Goal: Task Accomplishment & Management: Use online tool/utility

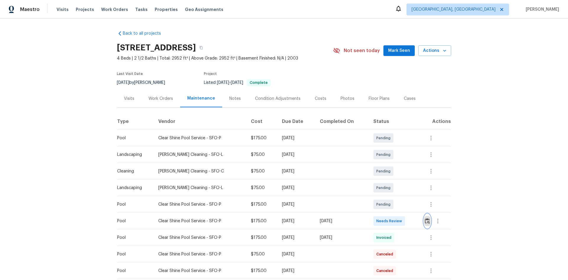
click at [428, 219] on img "button" at bounding box center [427, 221] width 5 height 6
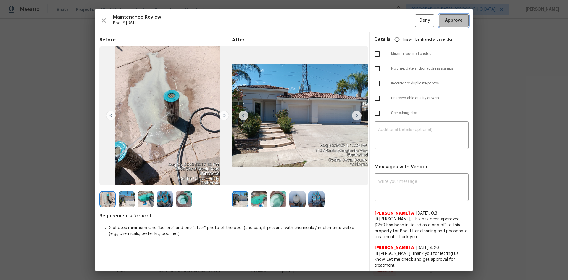
click at [445, 24] on span "Approve" at bounding box center [454, 20] width 18 height 7
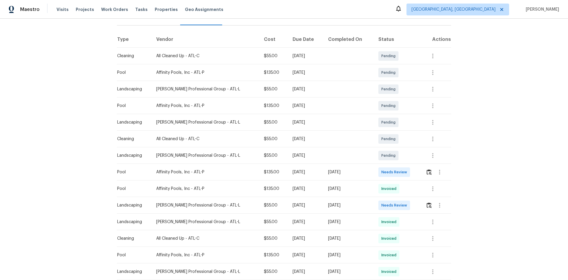
scroll to position [89, 0]
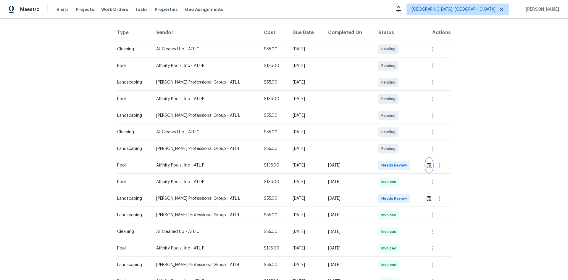
click at [427, 165] on img "button" at bounding box center [429, 165] width 5 height 6
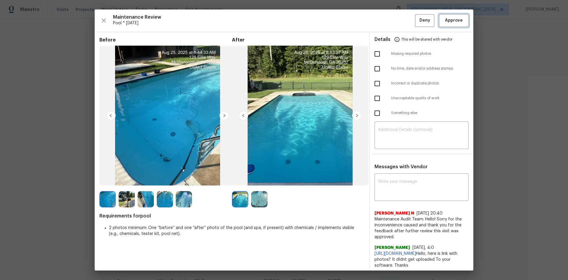
click at [454, 20] on span "Approve" at bounding box center [454, 20] width 18 height 7
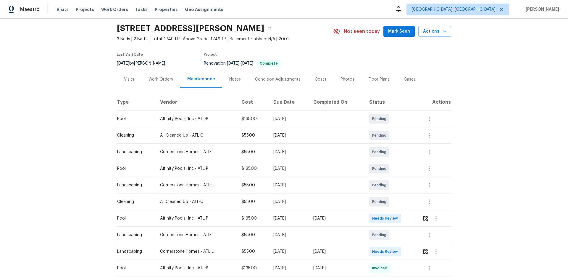
scroll to position [30, 0]
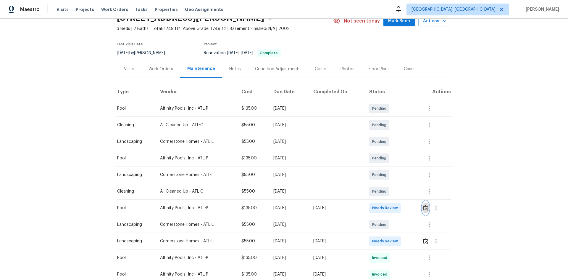
click at [424, 209] on img "button" at bounding box center [425, 208] width 5 height 6
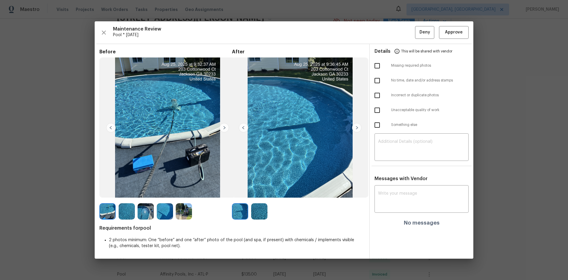
click at [356, 127] on img at bounding box center [356, 127] width 9 height 9
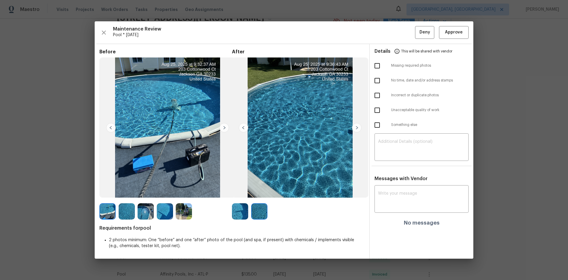
click at [244, 128] on img at bounding box center [243, 127] width 9 height 9
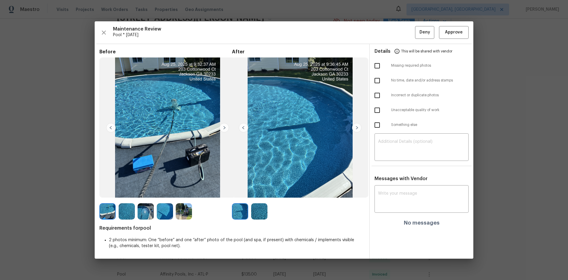
click at [356, 128] on img at bounding box center [356, 127] width 9 height 9
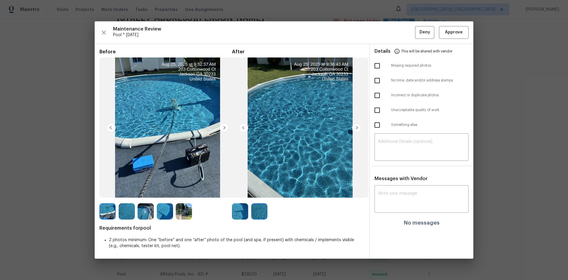
click at [356, 128] on img at bounding box center [356, 127] width 9 height 9
click at [355, 127] on img at bounding box center [356, 127] width 9 height 9
click at [358, 127] on img at bounding box center [356, 127] width 9 height 9
click at [245, 125] on img at bounding box center [243, 127] width 9 height 9
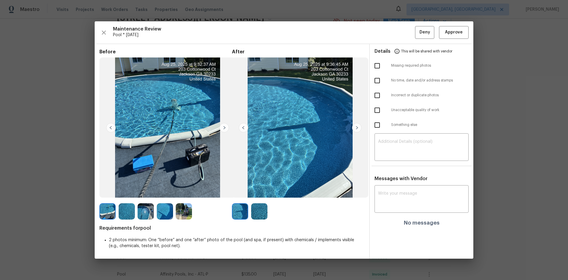
click at [355, 128] on img at bounding box center [356, 127] width 9 height 9
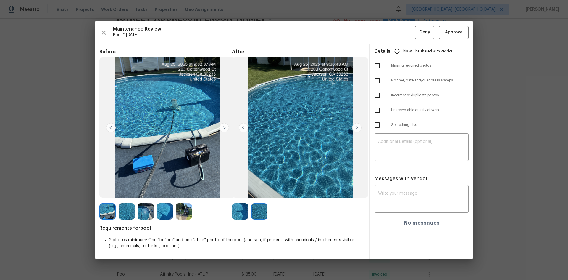
click at [245, 127] on img at bounding box center [243, 127] width 9 height 9
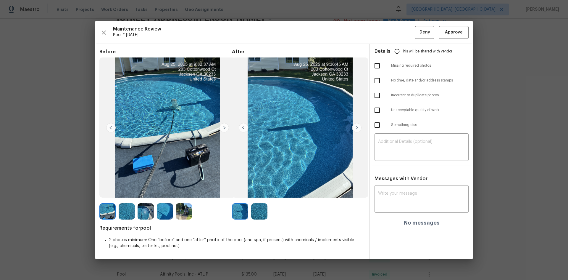
click at [111, 125] on img at bounding box center [110, 127] width 9 height 9
click at [225, 127] on img at bounding box center [223, 127] width 9 height 9
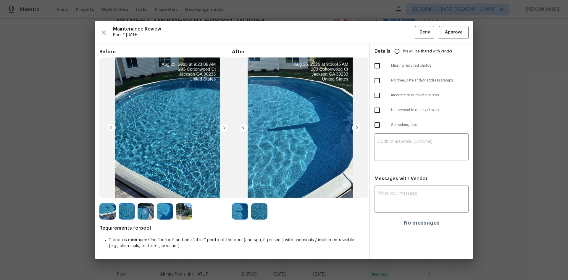
click at [225, 127] on img at bounding box center [223, 127] width 9 height 9
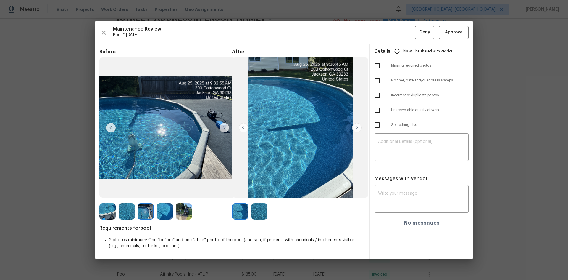
click at [225, 127] on img at bounding box center [223, 127] width 9 height 9
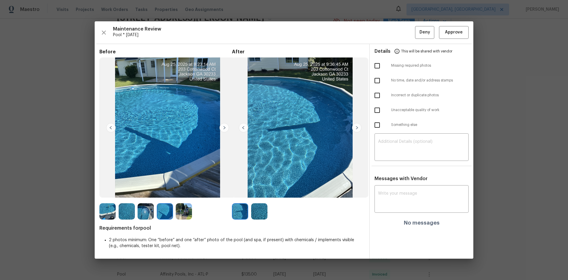
click at [225, 127] on img at bounding box center [223, 127] width 9 height 9
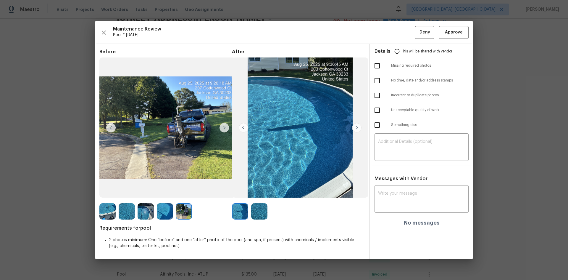
click at [225, 127] on img at bounding box center [223, 127] width 9 height 9
click at [451, 30] on span "Approve" at bounding box center [454, 32] width 18 height 7
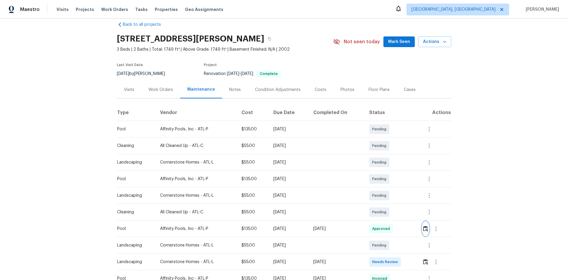
scroll to position [0, 0]
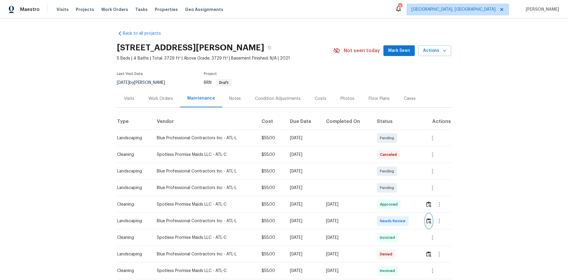
click at [426, 220] on img "button" at bounding box center [428, 221] width 5 height 6
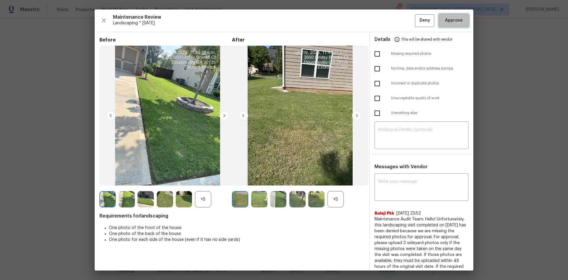
click at [445, 24] on span "Approve" at bounding box center [454, 20] width 18 height 7
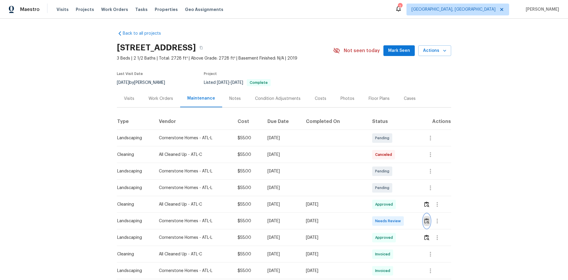
click at [426, 219] on img "button" at bounding box center [426, 221] width 5 height 6
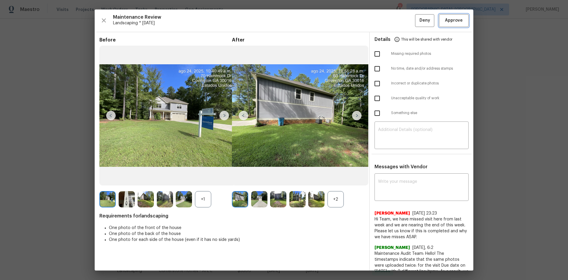
click at [451, 23] on span "Approve" at bounding box center [454, 20] width 18 height 7
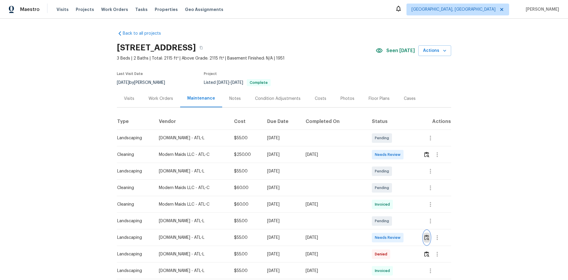
click at [425, 238] on img "button" at bounding box center [426, 237] width 5 height 6
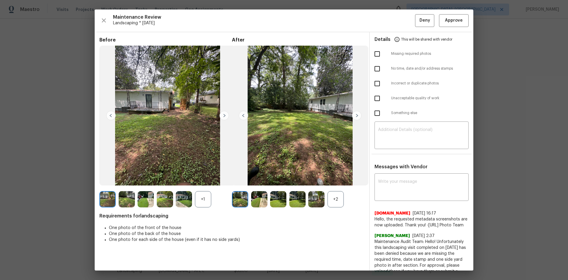
click at [375, 68] on input "checkbox" at bounding box center [377, 68] width 12 height 12
checkbox input "true"
click at [380, 128] on textarea at bounding box center [421, 135] width 87 height 17
paste textarea "Maintenance Audit Team: Hello! Unfortunately this Landscaping visit completed o…"
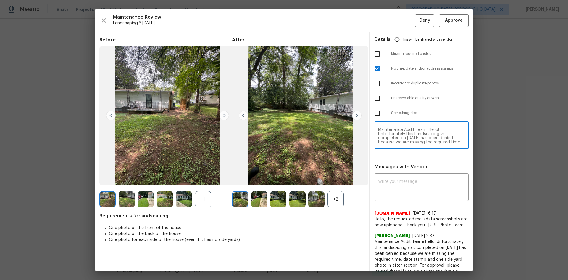
scroll to position [37, 0]
type textarea "Maintenance Audit Team: Hello! Unfortunately this Landscaping visit completed o…"
click at [393, 176] on div "x ​" at bounding box center [421, 188] width 94 height 26
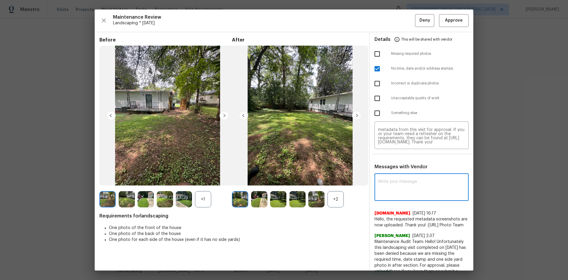
paste textarea "Maintenance Audit Team: Hello! Unfortunately this Landscaping visit completed o…"
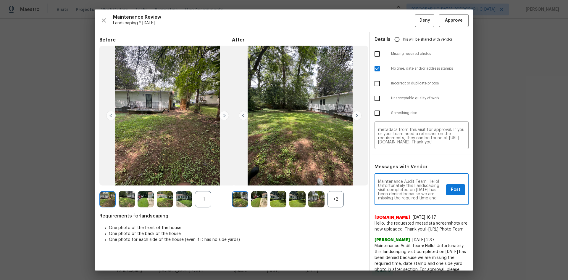
scroll to position [50, 0]
type textarea "Maintenance Audit Team: Hello! Unfortunately this Landscaping visit completed o…"
click at [452, 187] on span "Post" at bounding box center [455, 189] width 9 height 7
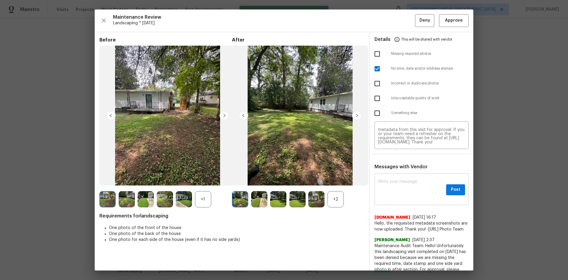
scroll to position [0, 0]
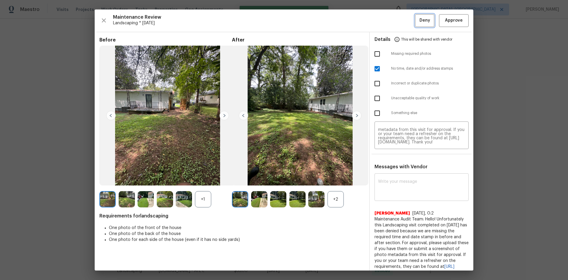
click at [419, 23] on span "Deny" at bounding box center [424, 20] width 11 height 7
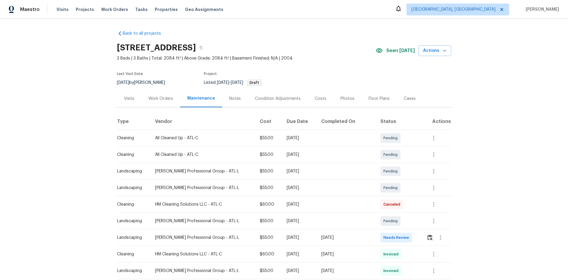
click at [423, 237] on td at bounding box center [436, 237] width 29 height 17
click at [430, 238] on button "button" at bounding box center [430, 237] width 7 height 14
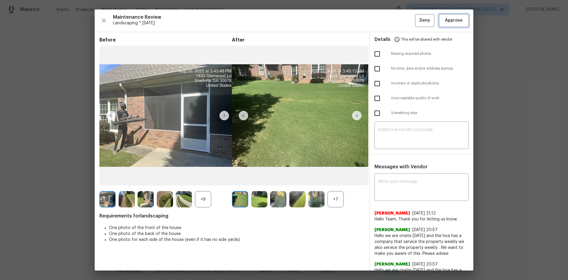
click at [451, 17] on span "Approve" at bounding box center [454, 20] width 18 height 7
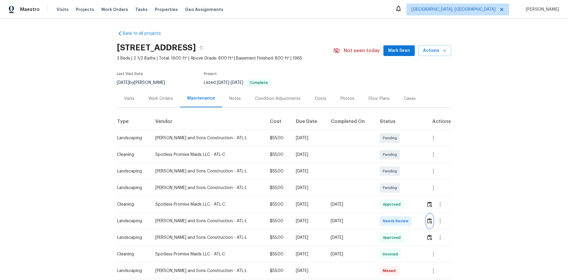
click at [427, 219] on img "button" at bounding box center [429, 221] width 5 height 6
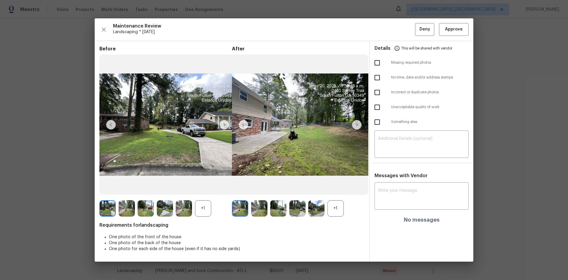
click at [378, 64] on input "checkbox" at bounding box center [377, 62] width 12 height 12
checkbox input "true"
click at [410, 141] on textarea at bounding box center [421, 144] width 87 height 17
paste textarea "Maintenance Audit Team: Hello! Unfortunately, this Landscaping visit completed …"
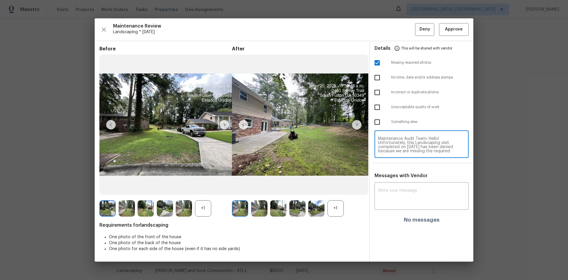
scroll to position [58, 0]
type textarea "Maintenance Audit Team: Hello! Unfortunately, this Landscaping visit completed …"
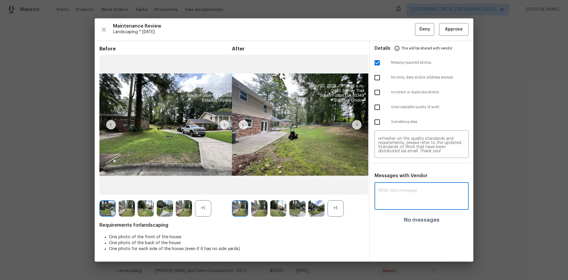
click at [388, 196] on textarea at bounding box center [421, 196] width 87 height 17
paste textarea "Maintenance Audit Team: Hello! Unfortunately, this Landscaping visit completed …"
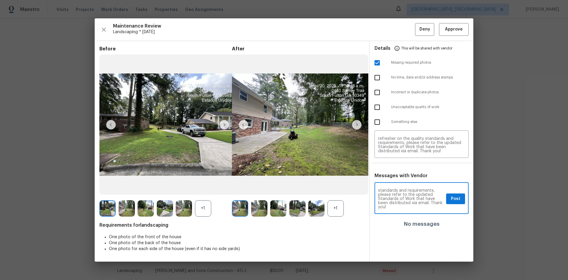
type textarea "Maintenance Audit Team: Hello! Unfortunately, this Landscaping visit completed …"
click at [454, 198] on span "Post" at bounding box center [455, 198] width 9 height 7
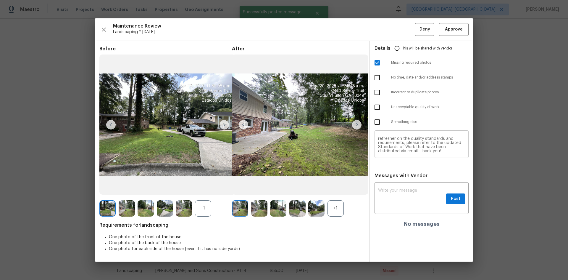
scroll to position [0, 0]
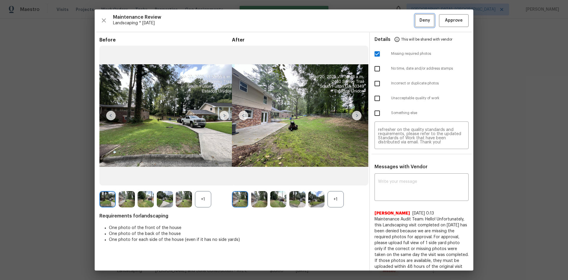
click at [419, 24] on span "Deny" at bounding box center [424, 20] width 11 height 7
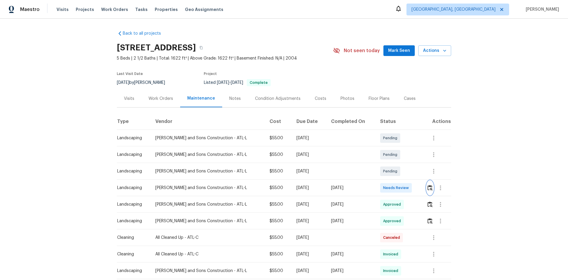
click at [428, 189] on img "button" at bounding box center [429, 188] width 5 height 6
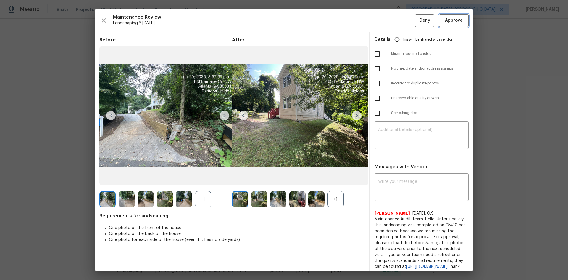
click at [445, 23] on span "Approve" at bounding box center [454, 20] width 18 height 7
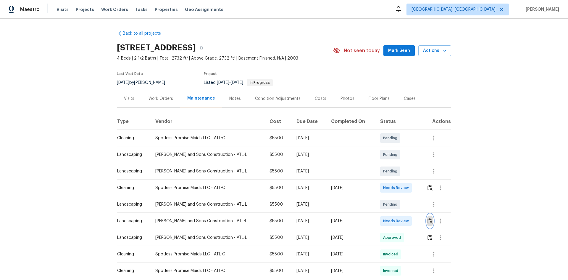
click at [429, 219] on img "button" at bounding box center [429, 221] width 5 height 6
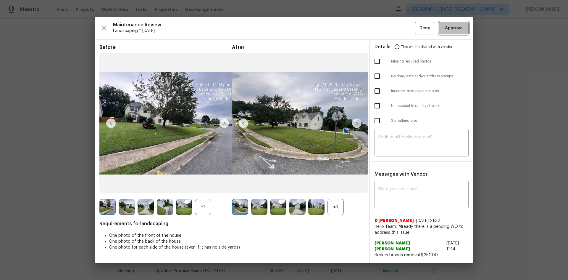
click at [451, 28] on span "Approve" at bounding box center [454, 28] width 18 height 7
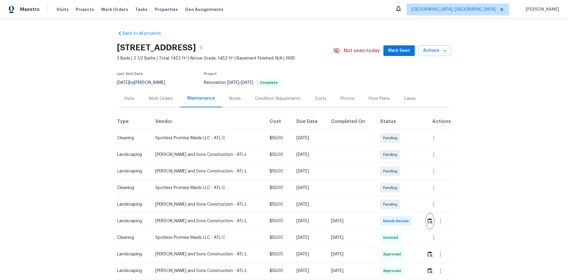
click at [427, 218] on img "button" at bounding box center [429, 221] width 5 height 6
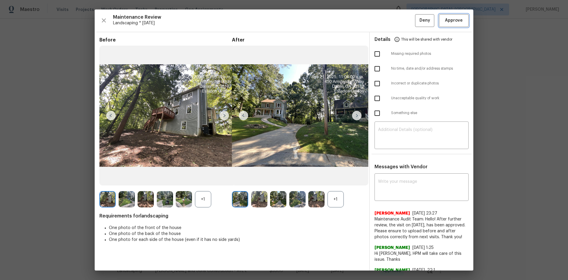
click at [446, 24] on span "Approve" at bounding box center [454, 20] width 18 height 7
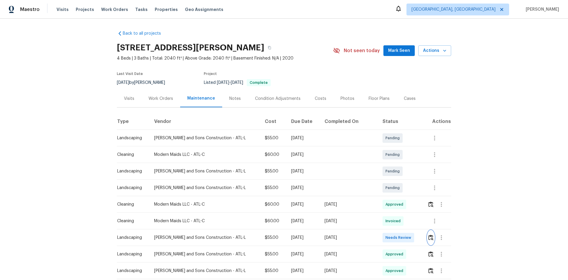
click at [428, 238] on img "button" at bounding box center [430, 237] width 5 height 6
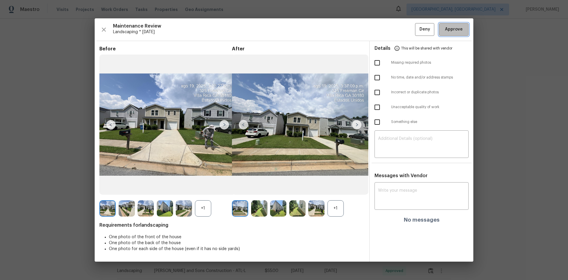
click at [447, 27] on span "Approve" at bounding box center [454, 29] width 18 height 7
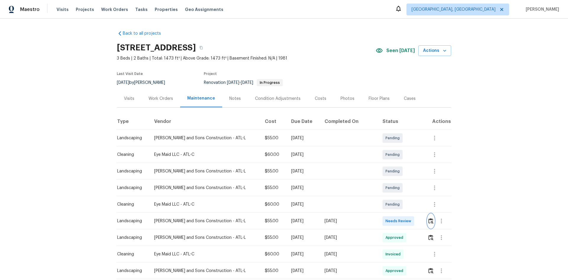
click at [428, 219] on img "button" at bounding box center [430, 221] width 5 height 6
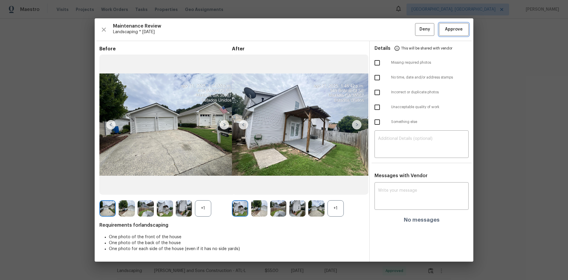
click at [457, 32] on span "Approve" at bounding box center [454, 29] width 18 height 7
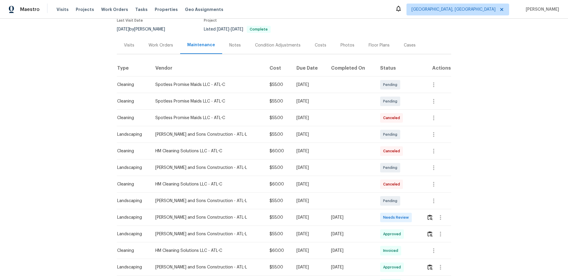
scroll to position [59, 0]
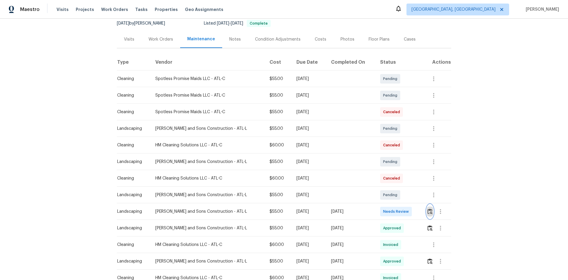
click at [427, 209] on img "button" at bounding box center [429, 211] width 5 height 6
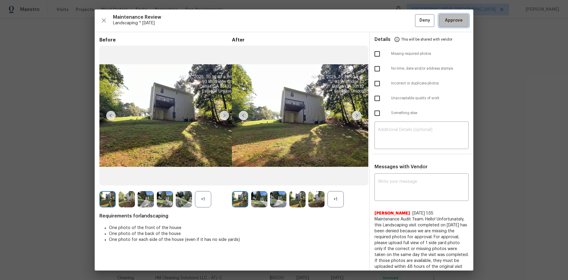
click at [445, 18] on span "Approve" at bounding box center [454, 20] width 18 height 7
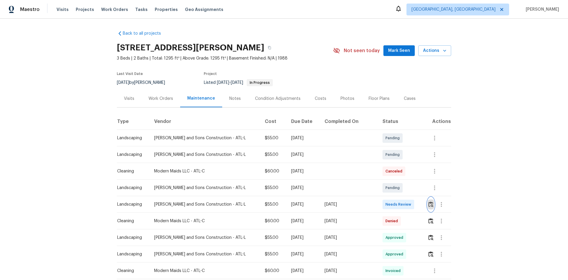
click at [428, 203] on img "button" at bounding box center [430, 204] width 5 height 6
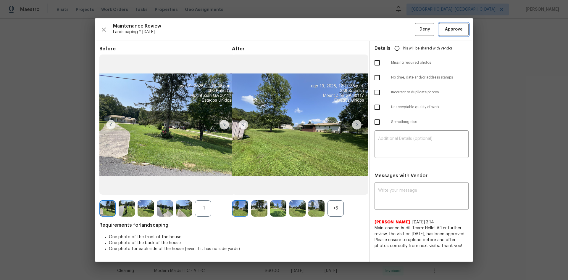
click at [456, 28] on span "Approve" at bounding box center [454, 29] width 18 height 7
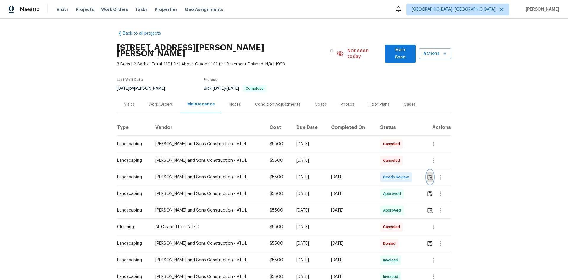
click at [428, 174] on img "button" at bounding box center [429, 177] width 5 height 6
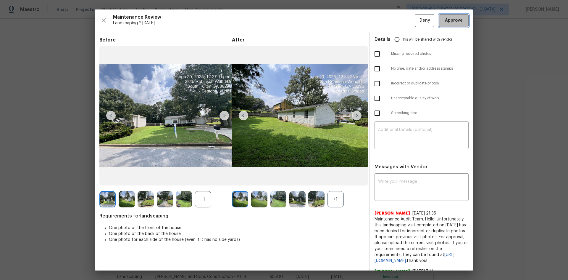
click at [455, 19] on span "Approve" at bounding box center [454, 20] width 18 height 7
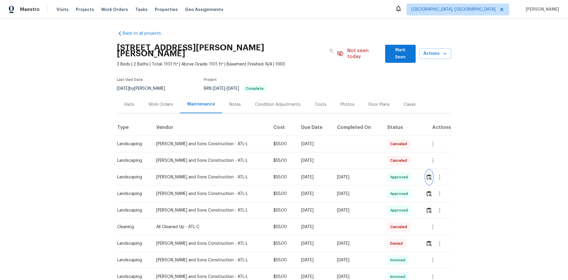
scroll to position [12, 0]
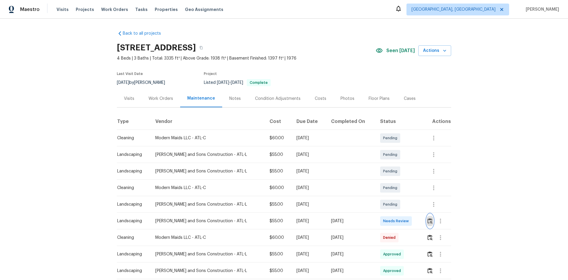
click at [427, 221] on img "button" at bounding box center [429, 221] width 5 height 6
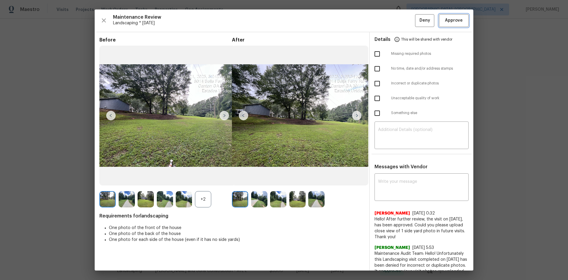
click at [451, 17] on span "Approve" at bounding box center [454, 20] width 18 height 7
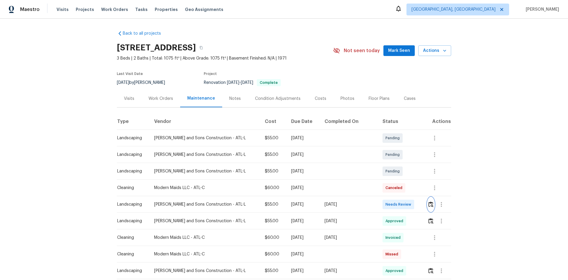
click at [428, 203] on img "button" at bounding box center [430, 204] width 5 height 6
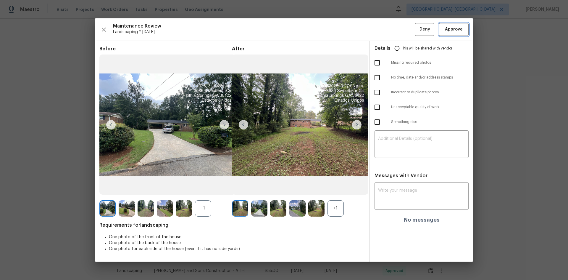
click at [451, 31] on span "Approve" at bounding box center [454, 29] width 18 height 7
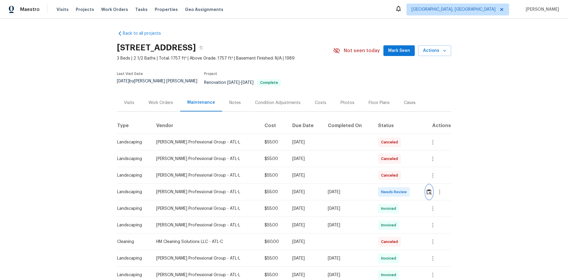
click at [427, 189] on img "button" at bounding box center [429, 192] width 5 height 6
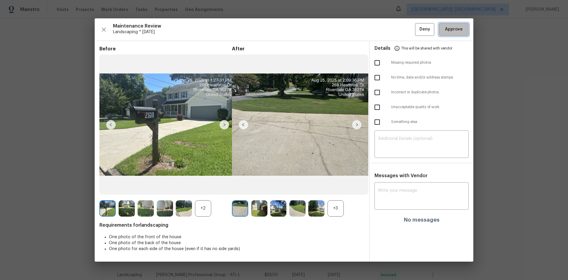
click at [453, 31] on span "Approve" at bounding box center [454, 29] width 18 height 7
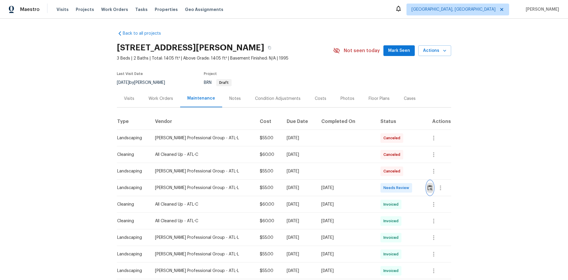
click at [427, 189] on img "button" at bounding box center [429, 188] width 5 height 6
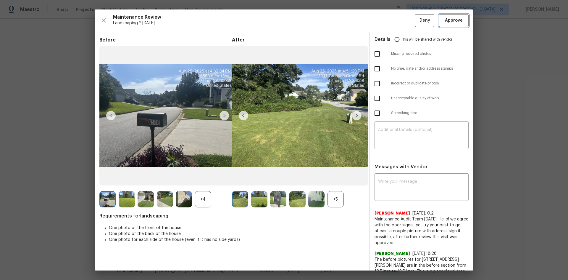
click at [447, 20] on span "Approve" at bounding box center [454, 20] width 18 height 7
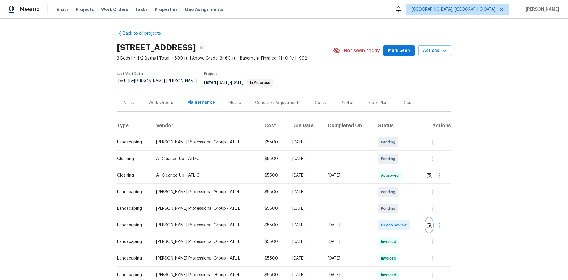
click at [427, 222] on img "button" at bounding box center [429, 225] width 5 height 6
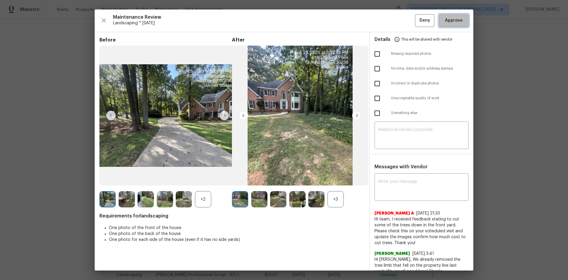
click at [449, 17] on span "Approve" at bounding box center [454, 20] width 18 height 7
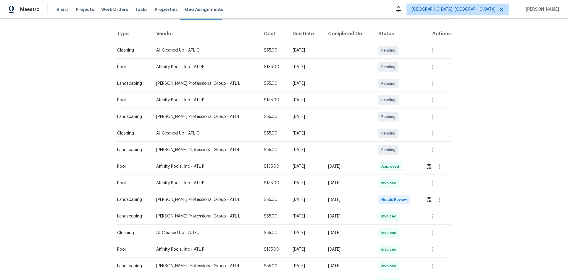
scroll to position [89, 0]
click at [427, 196] on img "button" at bounding box center [429, 198] width 5 height 6
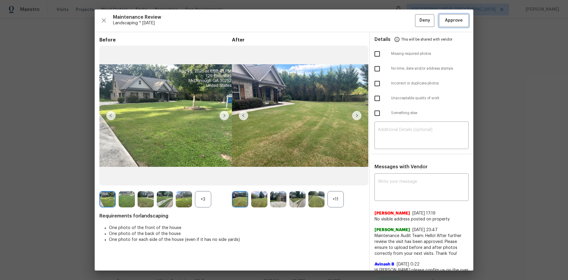
click at [449, 21] on span "Approve" at bounding box center [454, 20] width 18 height 7
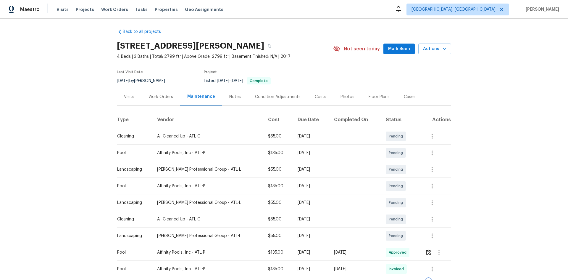
scroll to position [0, 0]
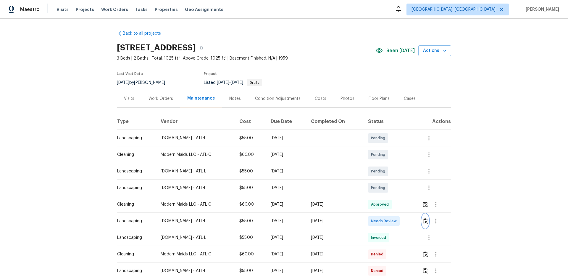
click at [425, 221] on img "button" at bounding box center [425, 221] width 5 height 6
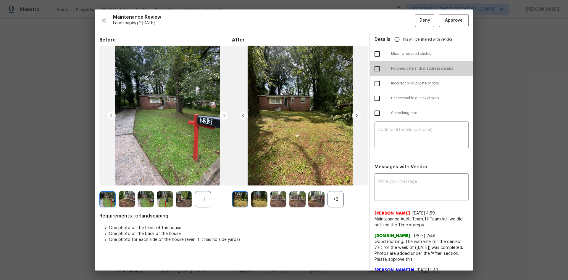
click at [375, 66] on input "checkbox" at bounding box center [377, 68] width 12 height 12
checkbox input "true"
click at [386, 123] on div "​" at bounding box center [421, 136] width 94 height 26
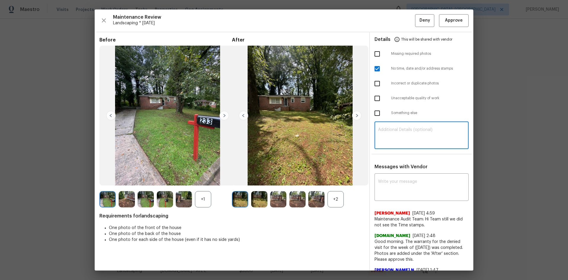
paste textarea "Maintenance Audit Team: Hello! Unfortunately this Landscaping visit completed o…"
type textarea "Maintenance Audit Team: Hello! Unfortunately this Landscaping visit completed o…"
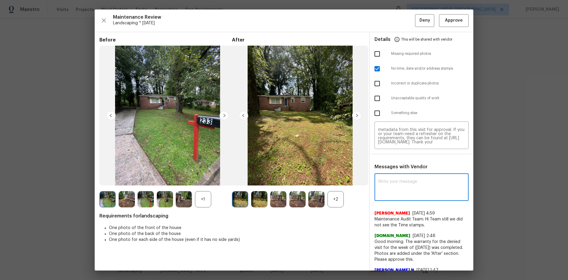
click at [380, 182] on textarea at bounding box center [421, 187] width 87 height 17
paste textarea "Maintenance Audit Team: Hello! Unfortunately this Landscaping visit completed o…"
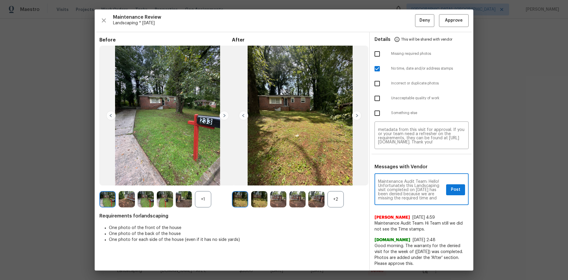
scroll to position [12, 0]
type textarea "Maintenance Audit Team: Hello! Unfortunately this Landscaping visit completed o…"
click at [446, 190] on button "Post" at bounding box center [455, 189] width 19 height 11
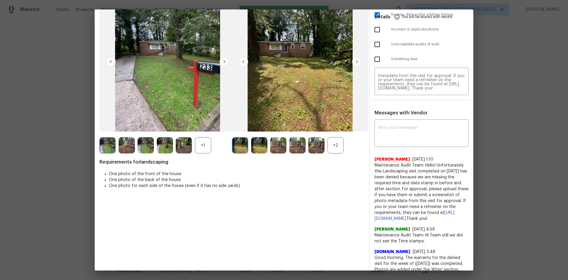
scroll to position [0, 0]
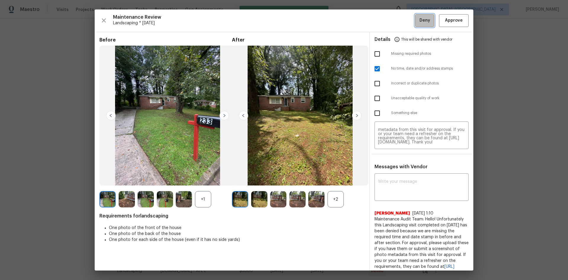
click at [416, 25] on button "Deny" at bounding box center [424, 20] width 19 height 13
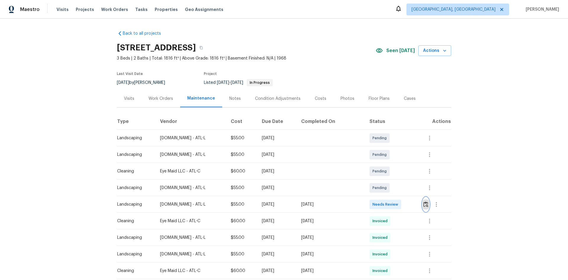
click at [423, 204] on img "button" at bounding box center [425, 204] width 5 height 6
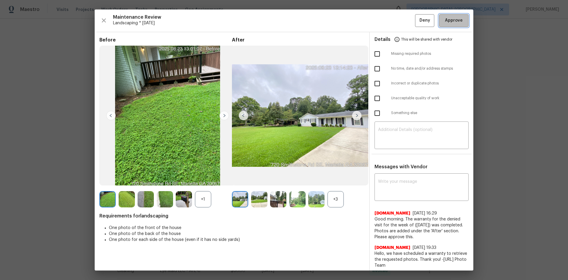
click at [440, 25] on button "Approve" at bounding box center [454, 20] width 30 height 13
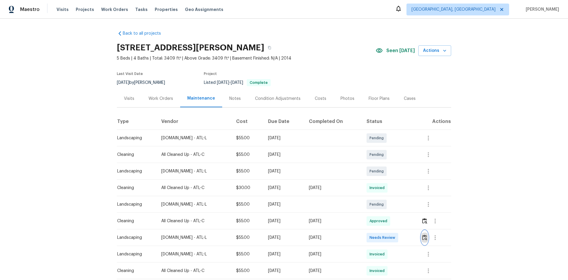
click at [424, 237] on img "button" at bounding box center [424, 237] width 5 height 6
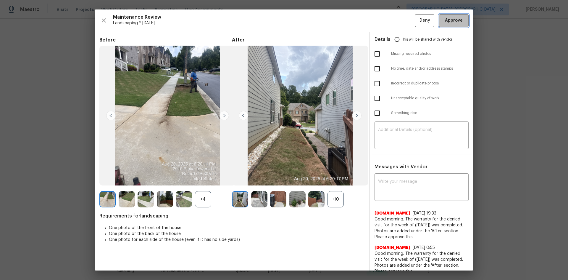
click at [445, 17] on button "Approve" at bounding box center [454, 20] width 30 height 13
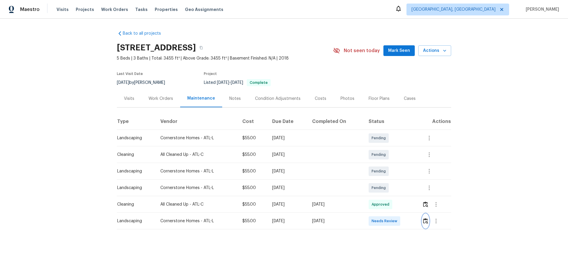
click at [426, 224] on button "button" at bounding box center [425, 221] width 7 height 14
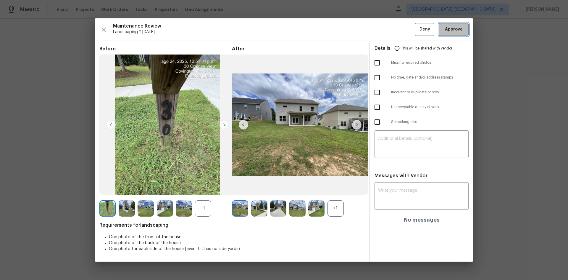
click at [449, 34] on button "Approve" at bounding box center [454, 29] width 30 height 13
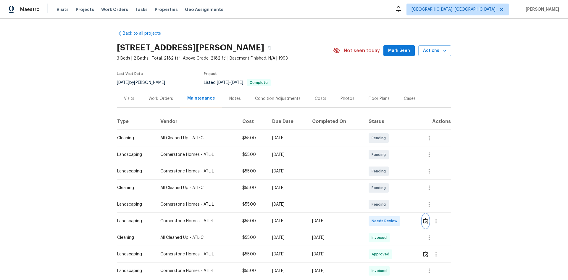
click at [424, 221] on img "button" at bounding box center [425, 221] width 5 height 6
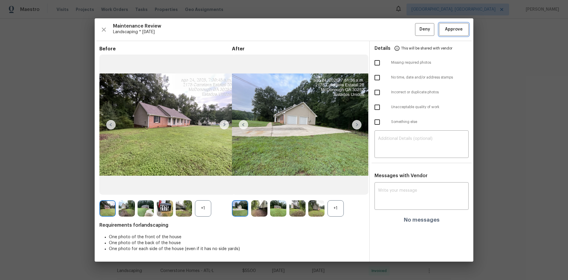
click at [451, 30] on span "Approve" at bounding box center [454, 29] width 18 height 7
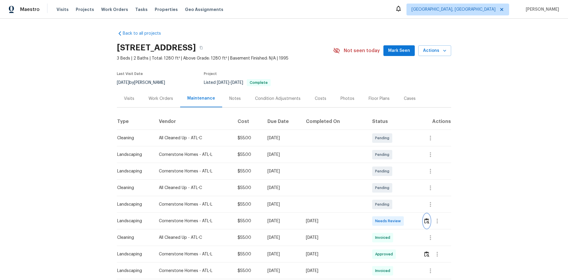
click at [424, 220] on img "button" at bounding box center [426, 221] width 5 height 6
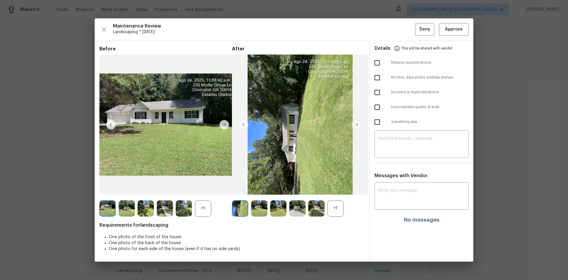
click at [451, 38] on div "Maintenance Review Landscaping * Mon, Aug 18 Deny Approve Before +1 After +1 Re…" at bounding box center [284, 139] width 379 height 243
click at [458, 32] on span "Approve" at bounding box center [454, 29] width 18 height 7
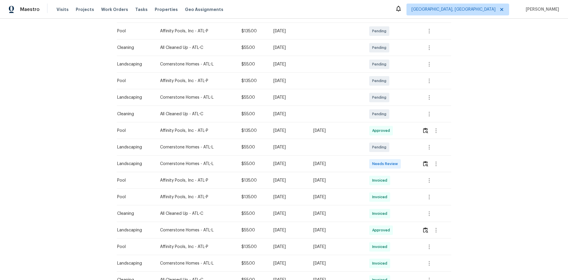
scroll to position [118, 0]
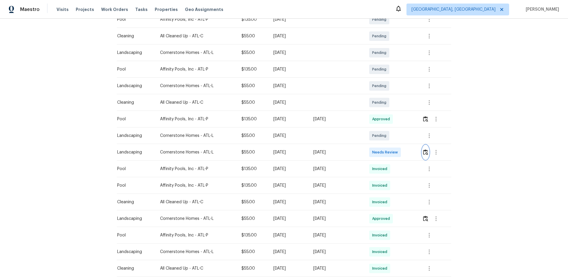
click at [427, 151] on img "button" at bounding box center [425, 152] width 5 height 6
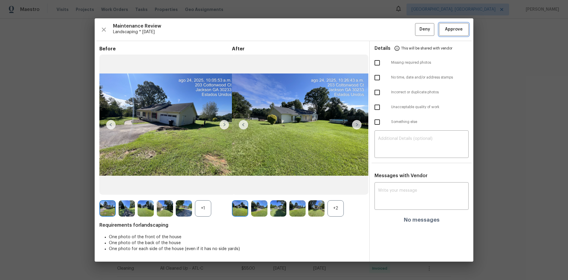
click at [447, 29] on span "Approve" at bounding box center [454, 29] width 18 height 7
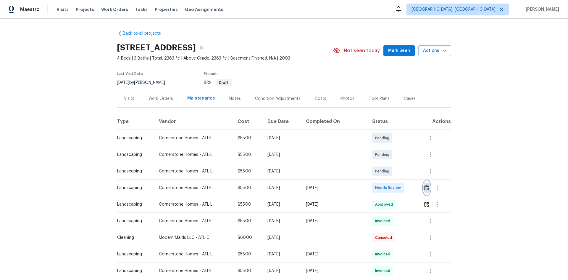
click at [425, 186] on img "button" at bounding box center [426, 188] width 5 height 6
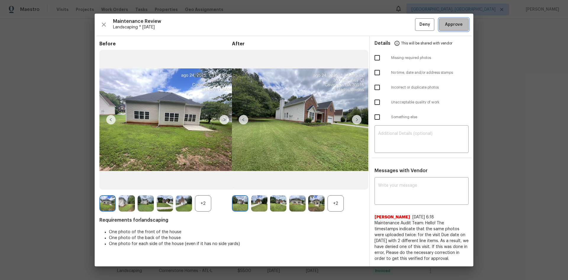
click at [451, 27] on span "Approve" at bounding box center [454, 24] width 18 height 7
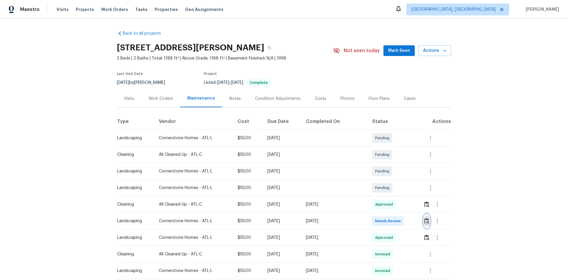
click at [424, 221] on img "button" at bounding box center [426, 221] width 5 height 6
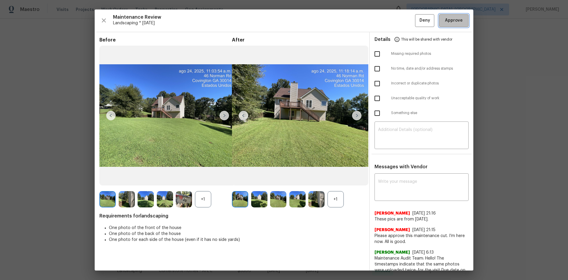
click at [452, 20] on span "Approve" at bounding box center [454, 20] width 18 height 7
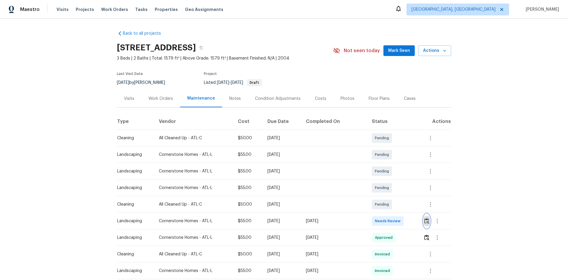
click at [424, 219] on img "button" at bounding box center [426, 221] width 5 height 6
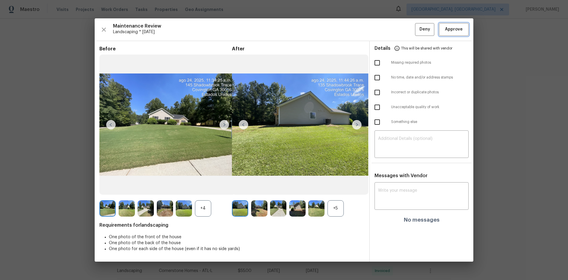
click at [451, 26] on span "Approve" at bounding box center [454, 29] width 18 height 7
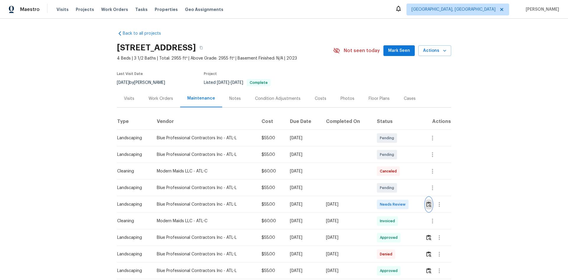
click at [428, 201] on img "button" at bounding box center [428, 204] width 5 height 6
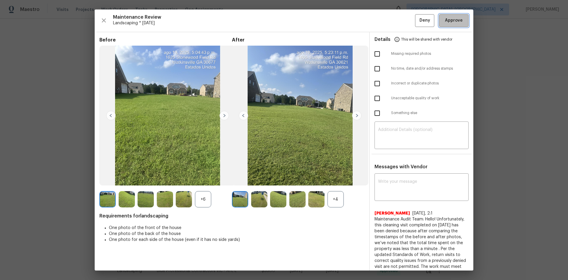
click at [446, 22] on span "Approve" at bounding box center [454, 20] width 18 height 7
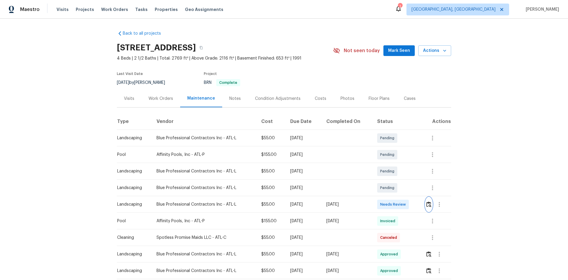
click at [427, 203] on img "button" at bounding box center [428, 204] width 5 height 6
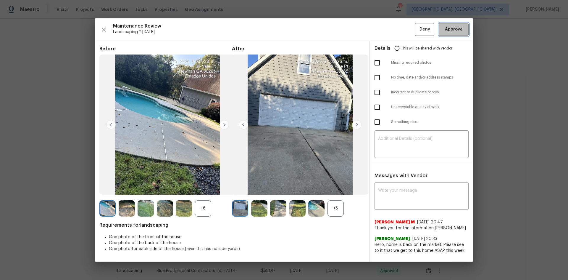
click at [452, 29] on span "Approve" at bounding box center [454, 29] width 18 height 7
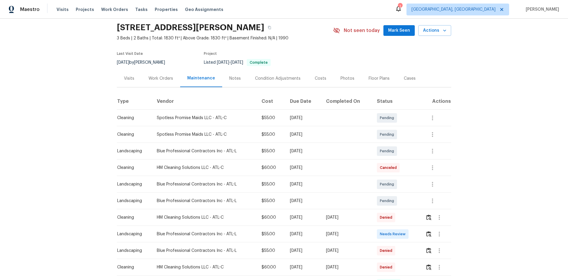
scroll to position [30, 0]
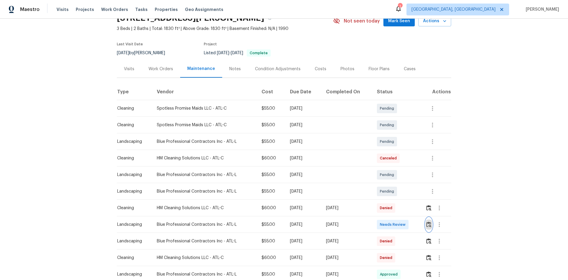
click at [428, 223] on img "button" at bounding box center [428, 224] width 5 height 6
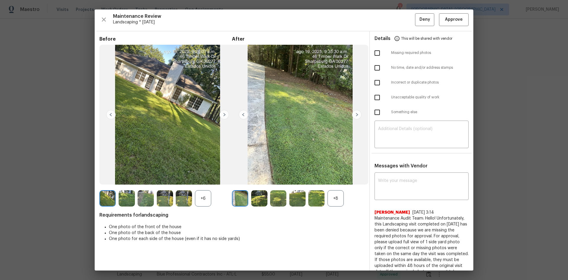
scroll to position [0, 0]
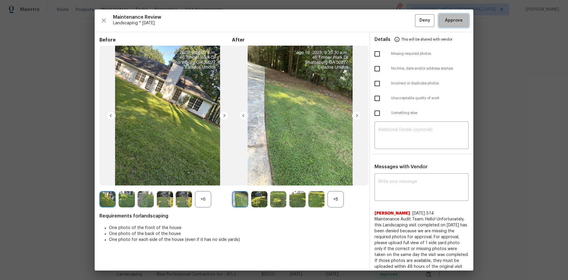
click at [440, 26] on button "Approve" at bounding box center [454, 20] width 30 height 13
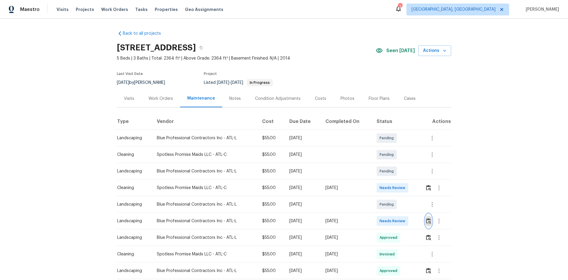
click at [427, 220] on img "button" at bounding box center [428, 221] width 5 height 6
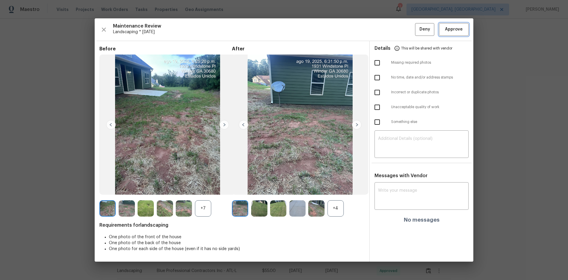
click at [453, 29] on span "Approve" at bounding box center [454, 29] width 18 height 7
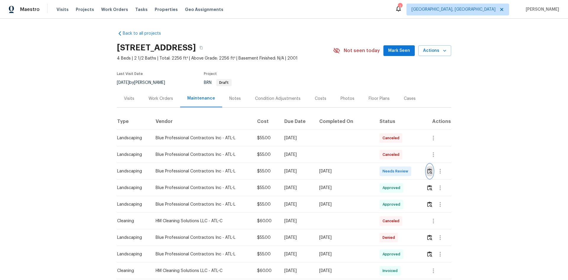
click at [427, 172] on img "button" at bounding box center [429, 171] width 5 height 6
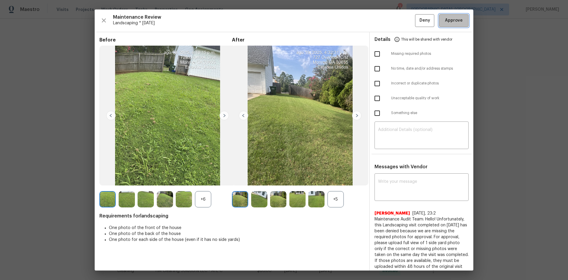
click at [451, 19] on span "Approve" at bounding box center [454, 20] width 18 height 7
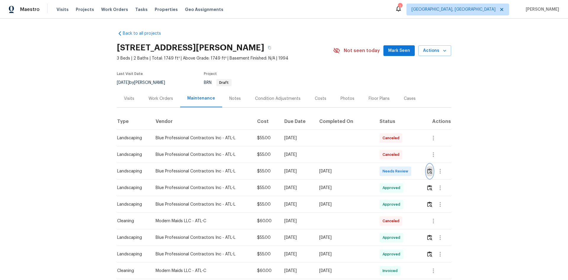
click at [428, 168] on button "button" at bounding box center [429, 171] width 7 height 14
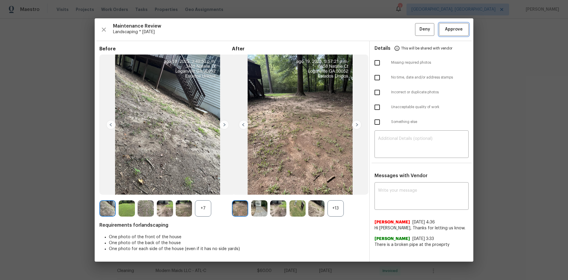
click at [446, 32] on span "Approve" at bounding box center [454, 29] width 18 height 7
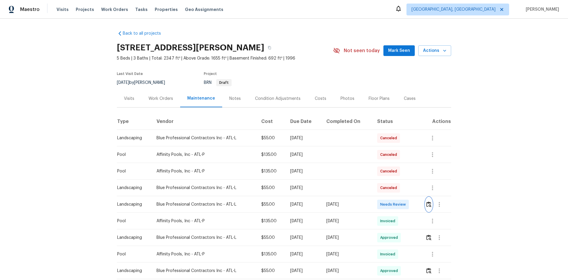
click at [427, 204] on img "button" at bounding box center [428, 204] width 5 height 6
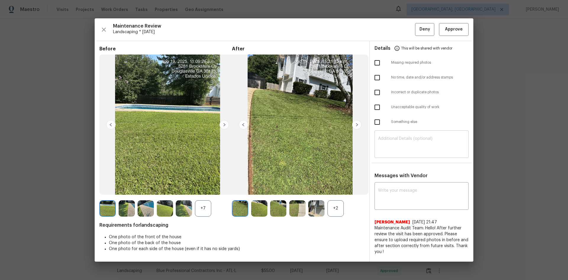
click at [395, 138] on textarea at bounding box center [421, 144] width 87 height 17
paste textarea "Maintenance Audit Team: Hello! Unfortunately, this Landscaping visit completed …"
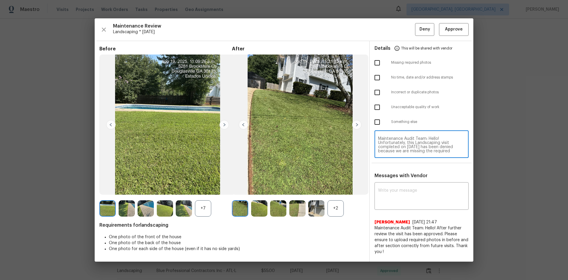
scroll to position [58, 0]
type textarea "Maintenance Audit Team: Hello! Unfortunately, this Landscaping visit completed …"
click at [393, 185] on div "x ​" at bounding box center [421, 196] width 94 height 26
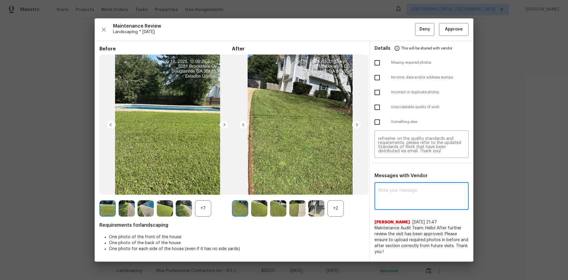
paste textarea "Maintenance Audit Team: Hello! Unfortunately, this Landscaping visit completed …"
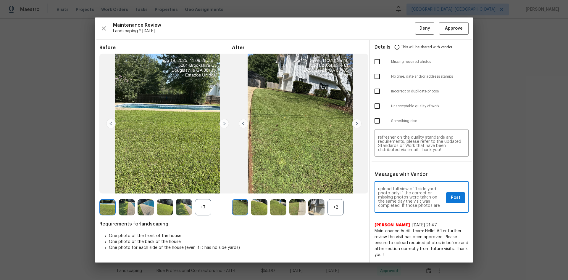
scroll to position [0, 0]
type textarea "Maintenance Audit Team: Hello! Unfortunately, this Landscaping visit completed …"
click at [376, 62] on input "checkbox" at bounding box center [377, 61] width 12 height 12
checkbox input "true"
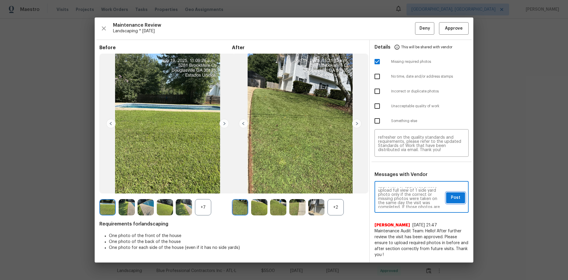
click at [458, 196] on span "Post" at bounding box center [455, 197] width 9 height 7
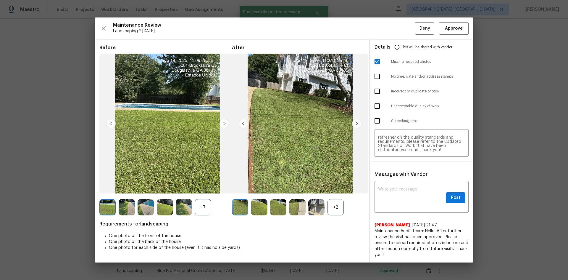
scroll to position [0, 0]
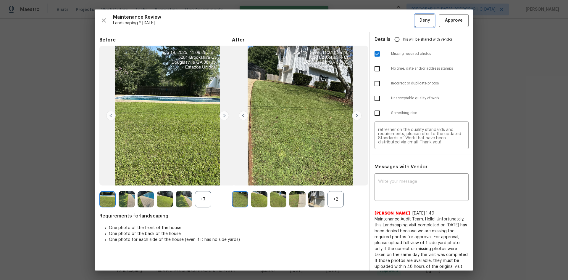
click at [422, 17] on span "Deny" at bounding box center [424, 20] width 11 height 7
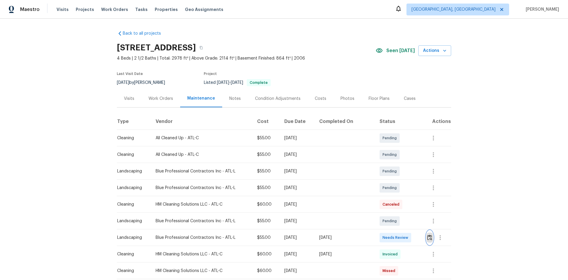
click at [427, 237] on img "button" at bounding box center [429, 237] width 5 height 6
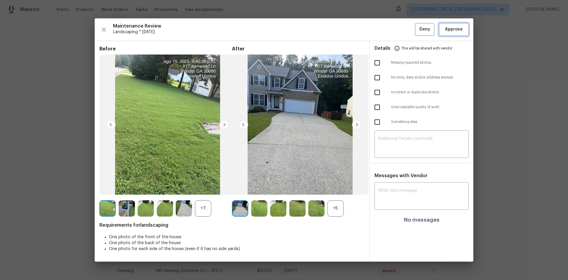
click at [450, 30] on span "Approve" at bounding box center [454, 29] width 18 height 7
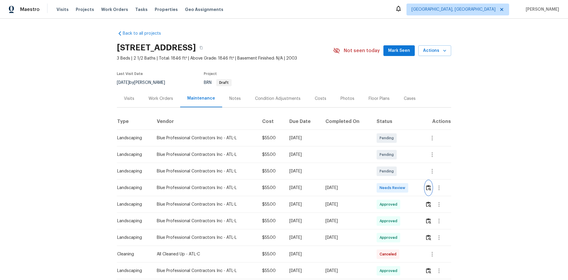
click at [429, 187] on img "button" at bounding box center [428, 188] width 5 height 6
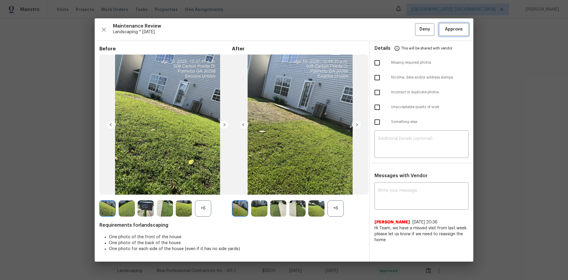
click at [449, 28] on span "Approve" at bounding box center [454, 29] width 18 height 7
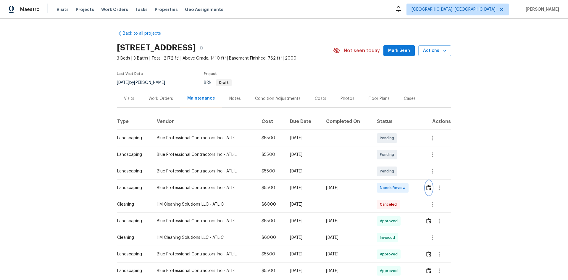
click at [426, 187] on img "button" at bounding box center [428, 188] width 5 height 6
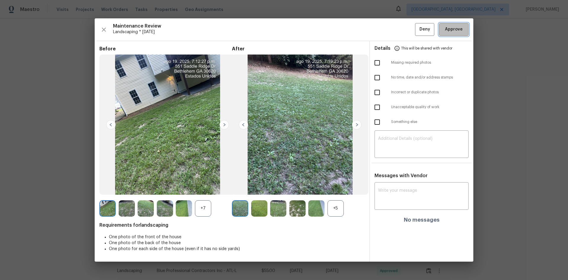
click at [456, 31] on span "Approve" at bounding box center [454, 29] width 18 height 7
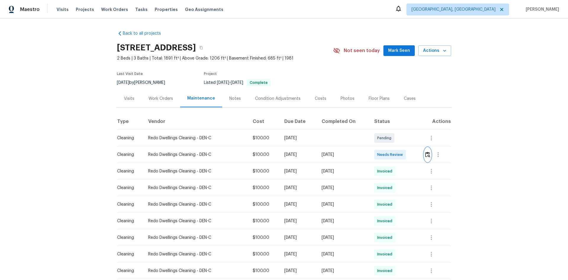
click at [425, 155] on img "button" at bounding box center [427, 154] width 5 height 6
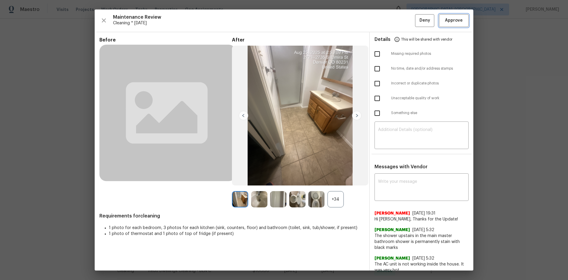
click at [445, 19] on span "Approve" at bounding box center [454, 20] width 18 height 7
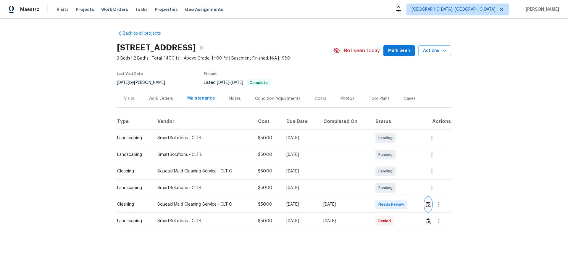
click at [427, 206] on img "button" at bounding box center [428, 204] width 5 height 6
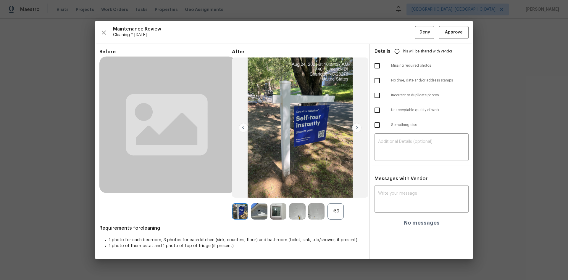
click at [334, 209] on div "+59" at bounding box center [335, 211] width 16 height 16
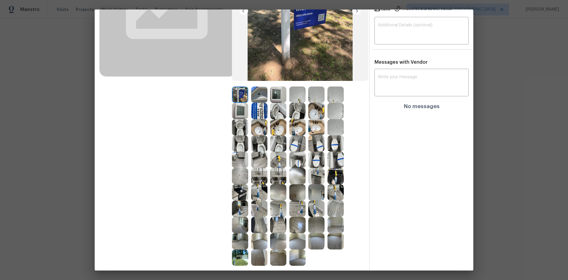
scroll to position [118, 0]
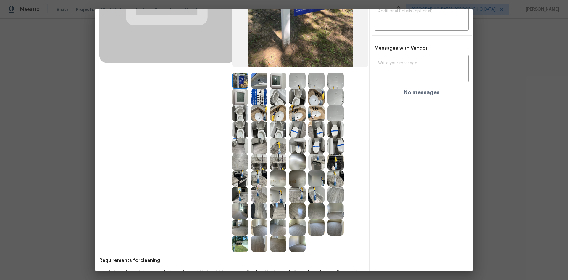
click at [254, 117] on img at bounding box center [259, 113] width 16 height 16
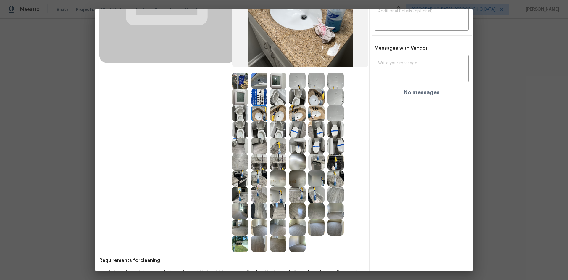
click at [232, 115] on img at bounding box center [240, 113] width 16 height 16
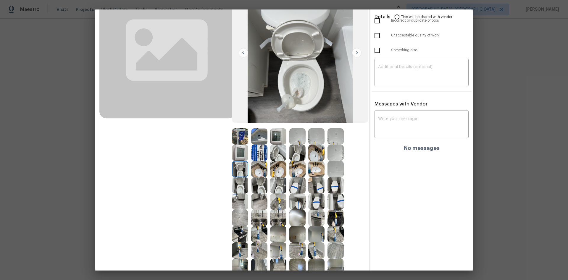
scroll to position [59, 0]
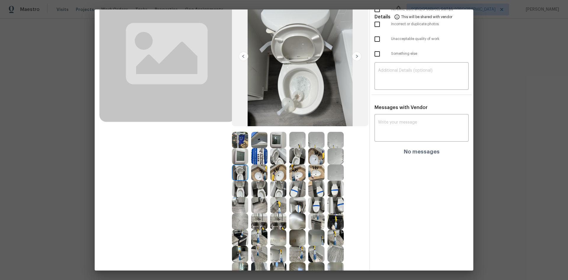
click at [240, 189] on img at bounding box center [240, 188] width 16 height 16
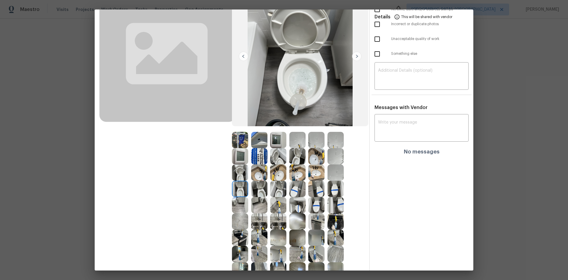
click at [261, 187] on img at bounding box center [259, 188] width 16 height 16
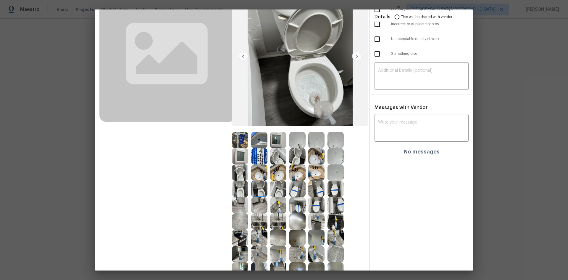
click at [240, 172] on img at bounding box center [240, 172] width 16 height 16
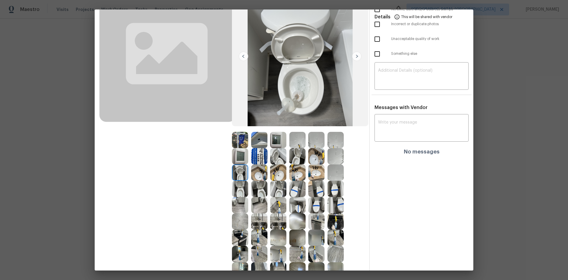
click at [259, 188] on img at bounding box center [259, 188] width 16 height 16
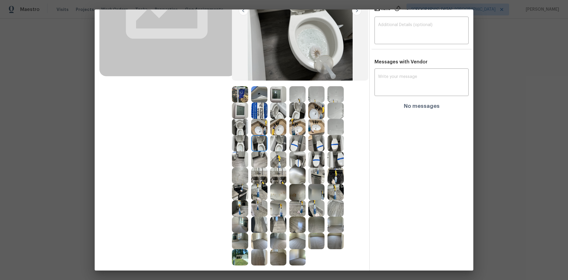
scroll to position [118, 0]
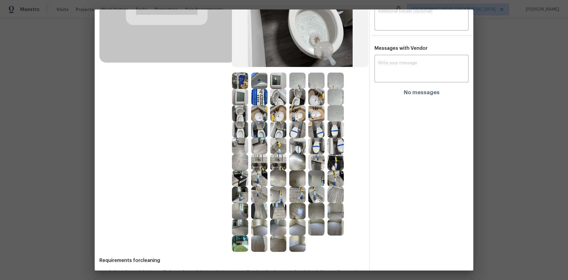
click at [271, 158] on img at bounding box center [278, 162] width 16 height 16
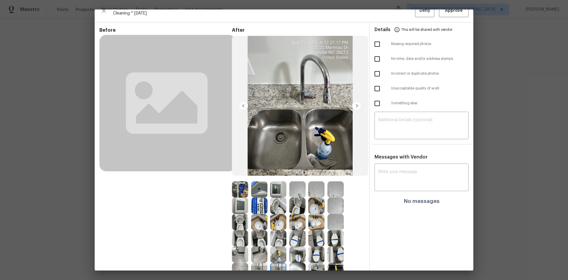
scroll to position [0, 0]
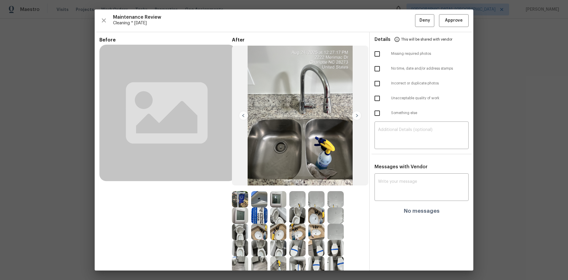
click at [374, 97] on input "checkbox" at bounding box center [377, 98] width 12 height 12
checkbox input "true"
click at [386, 128] on textarea at bounding box center [421, 135] width 87 height 17
paste textarea "Maintenance Audit Team: Hello! Unfortunately, this Cleaning visit completed on …"
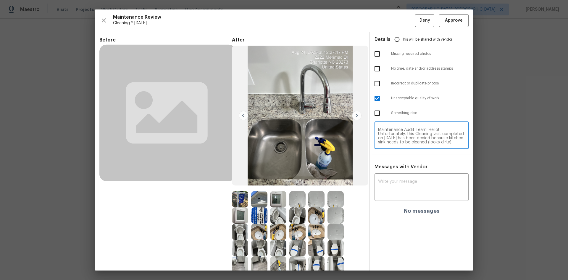
scroll to position [62, 0]
type textarea "Maintenance Audit Team: Hello! Unfortunately, this Cleaning visit completed on …"
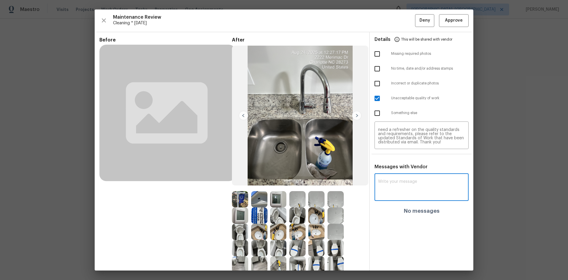
click at [392, 184] on textarea at bounding box center [421, 187] width 87 height 17
paste textarea "Maintenance Audit Team: Hello! Unfortunately, this Cleaning visit completed on …"
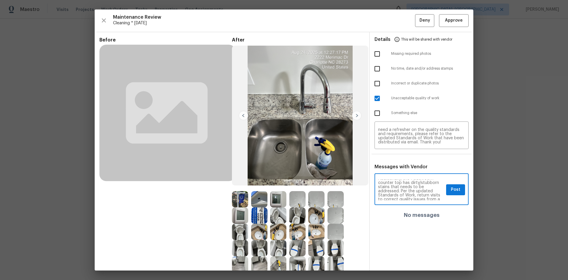
scroll to position [12, 0]
type textarea "Maintenance Audit Team: Hello! Unfortunately, this Cleaning visit completed on …"
click at [452, 191] on span "Post" at bounding box center [455, 189] width 9 height 7
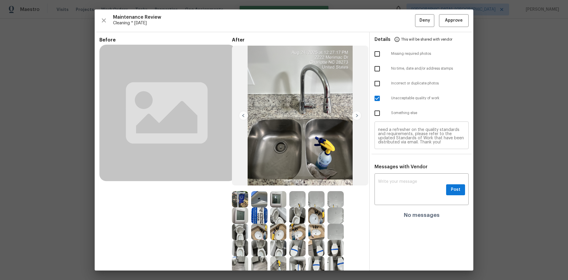
scroll to position [0, 0]
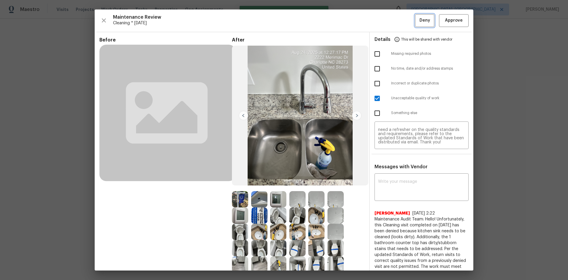
click at [421, 19] on span "Deny" at bounding box center [424, 20] width 11 height 7
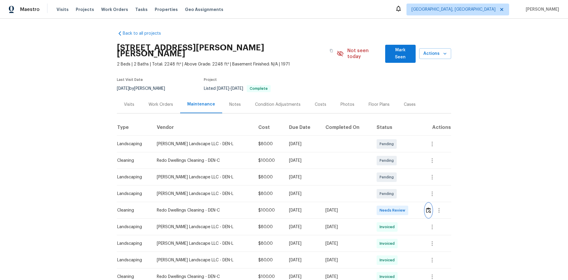
click at [426, 207] on img "button" at bounding box center [428, 210] width 5 height 6
